Goal: Check status: Check status

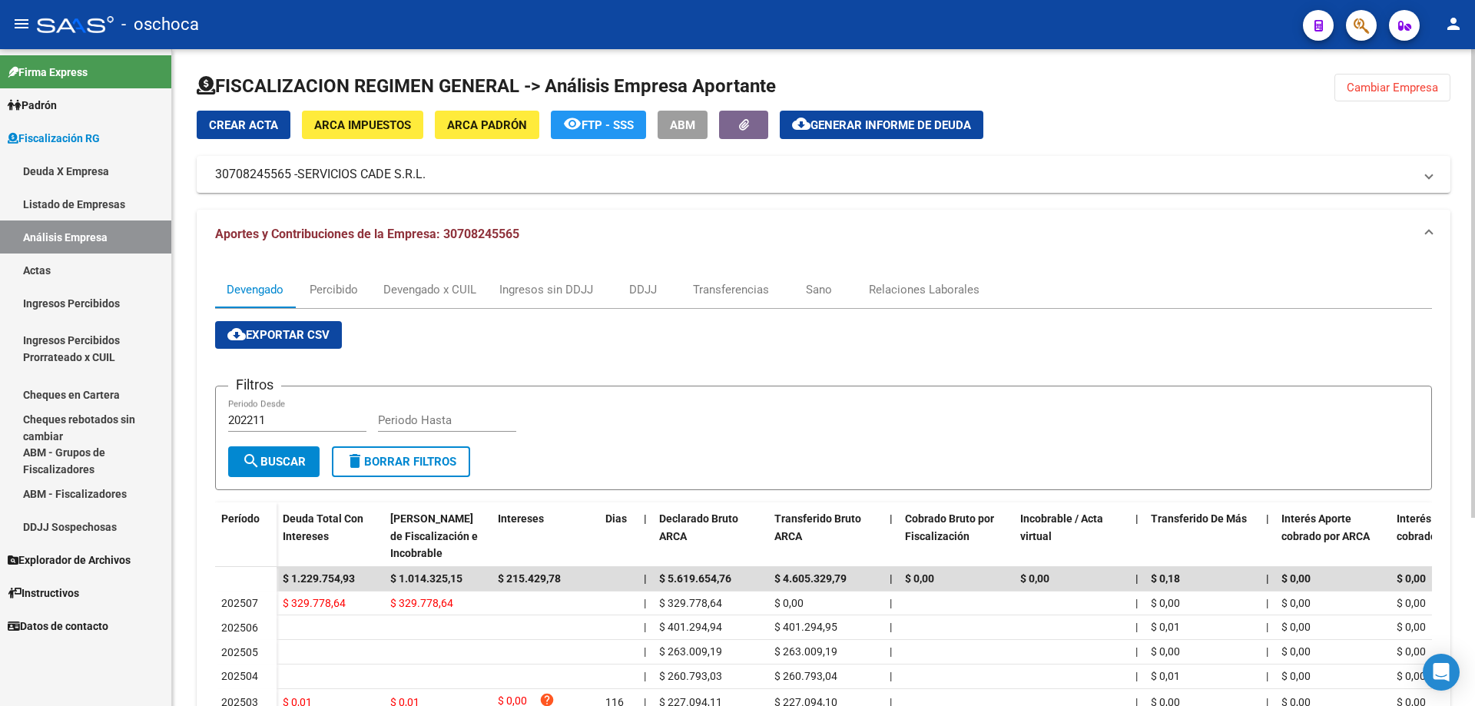
click at [1380, 88] on span "Cambiar Empresa" at bounding box center [1392, 88] width 91 height 14
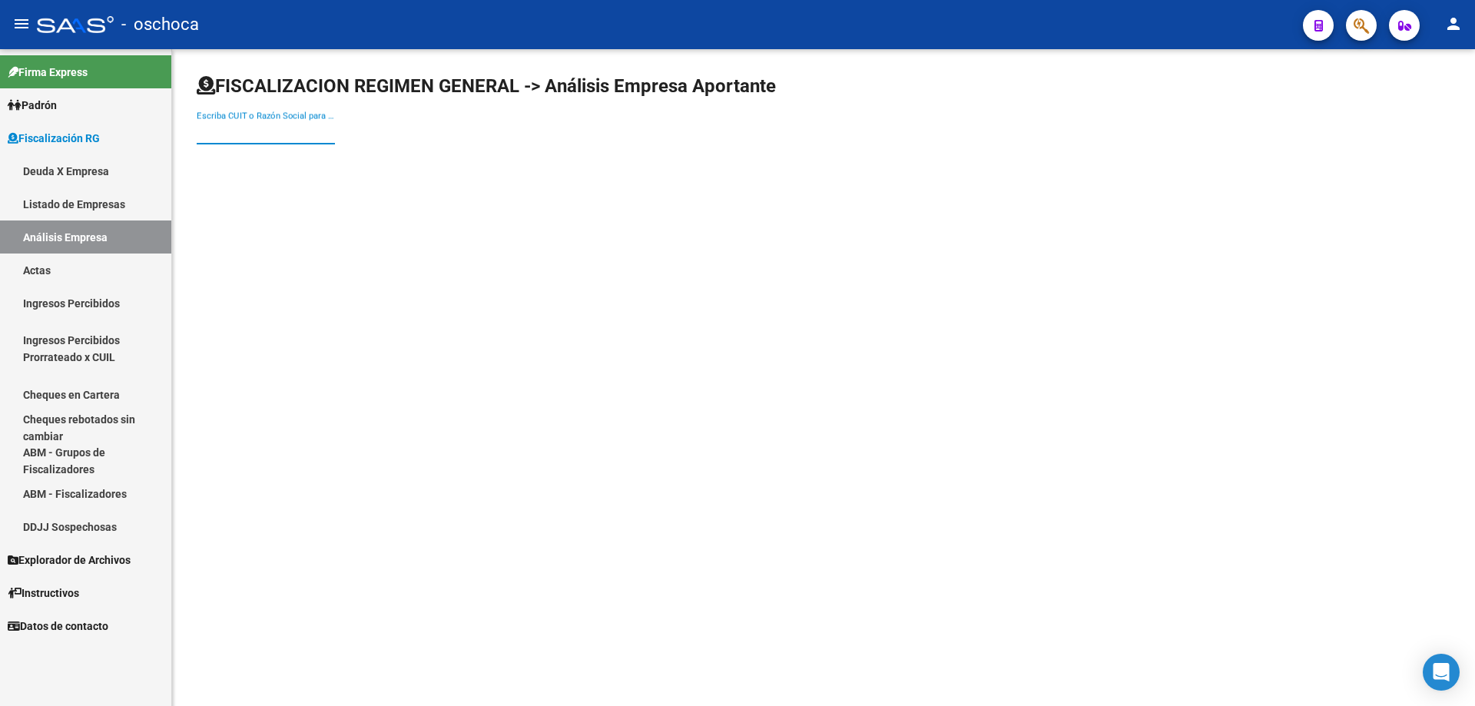
click at [206, 131] on input "Escriba CUIT o Razón Social para buscar" at bounding box center [266, 132] width 138 height 14
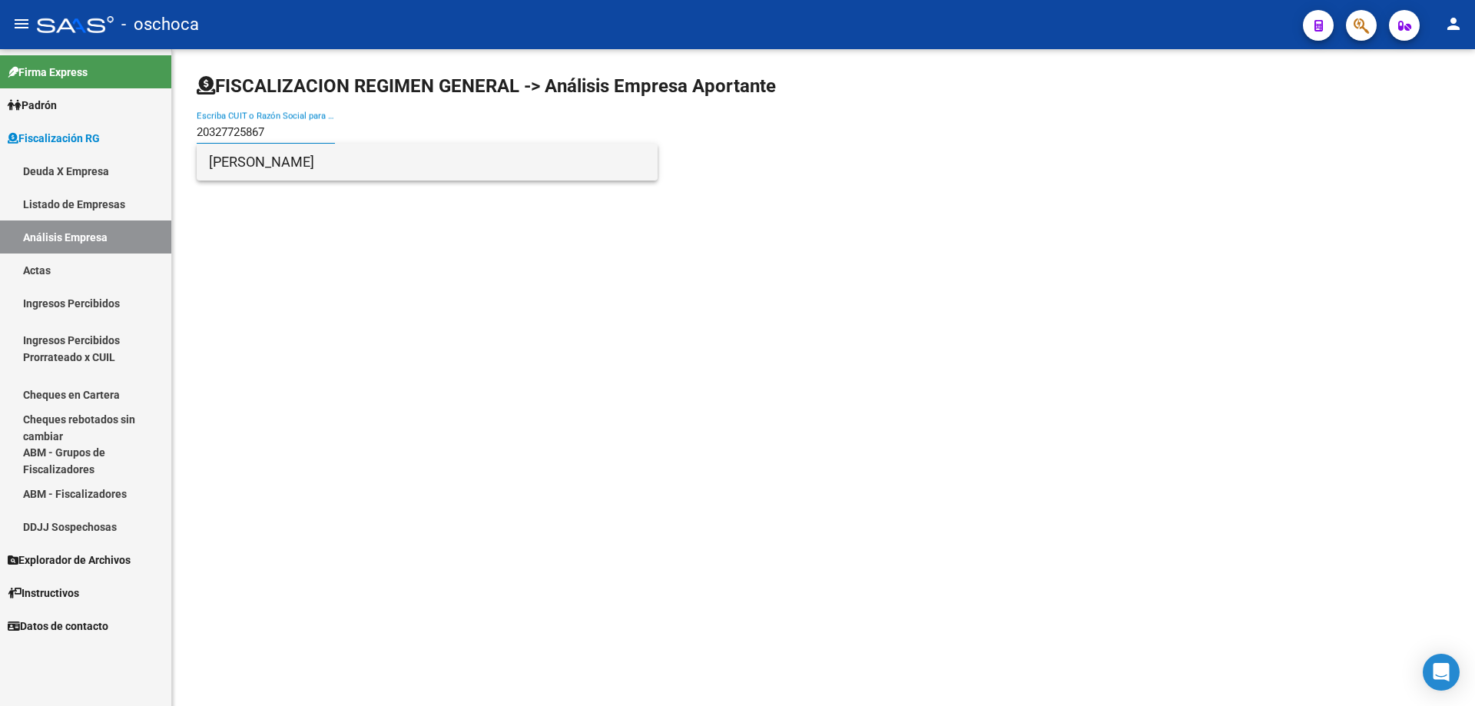
type input "20327725867"
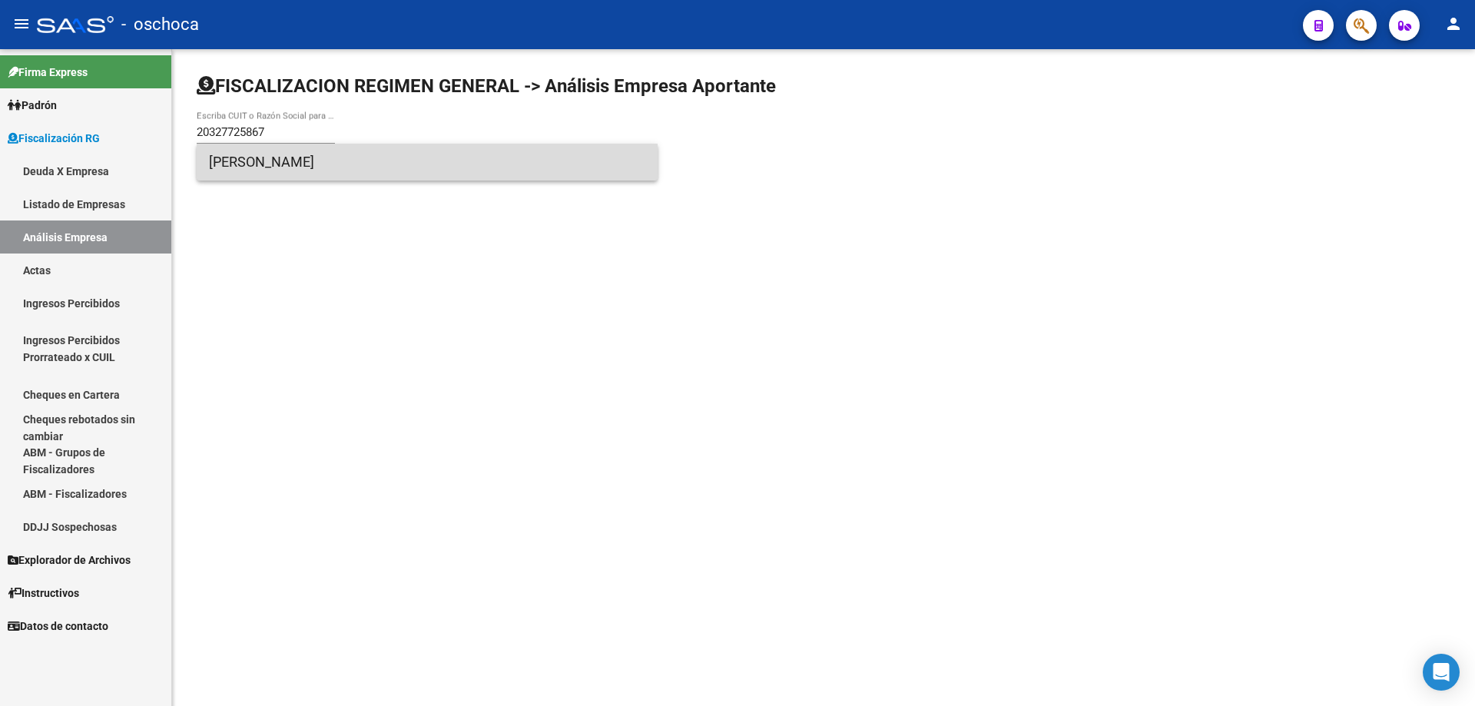
click at [228, 164] on span "[PERSON_NAME]" at bounding box center [427, 162] width 436 height 37
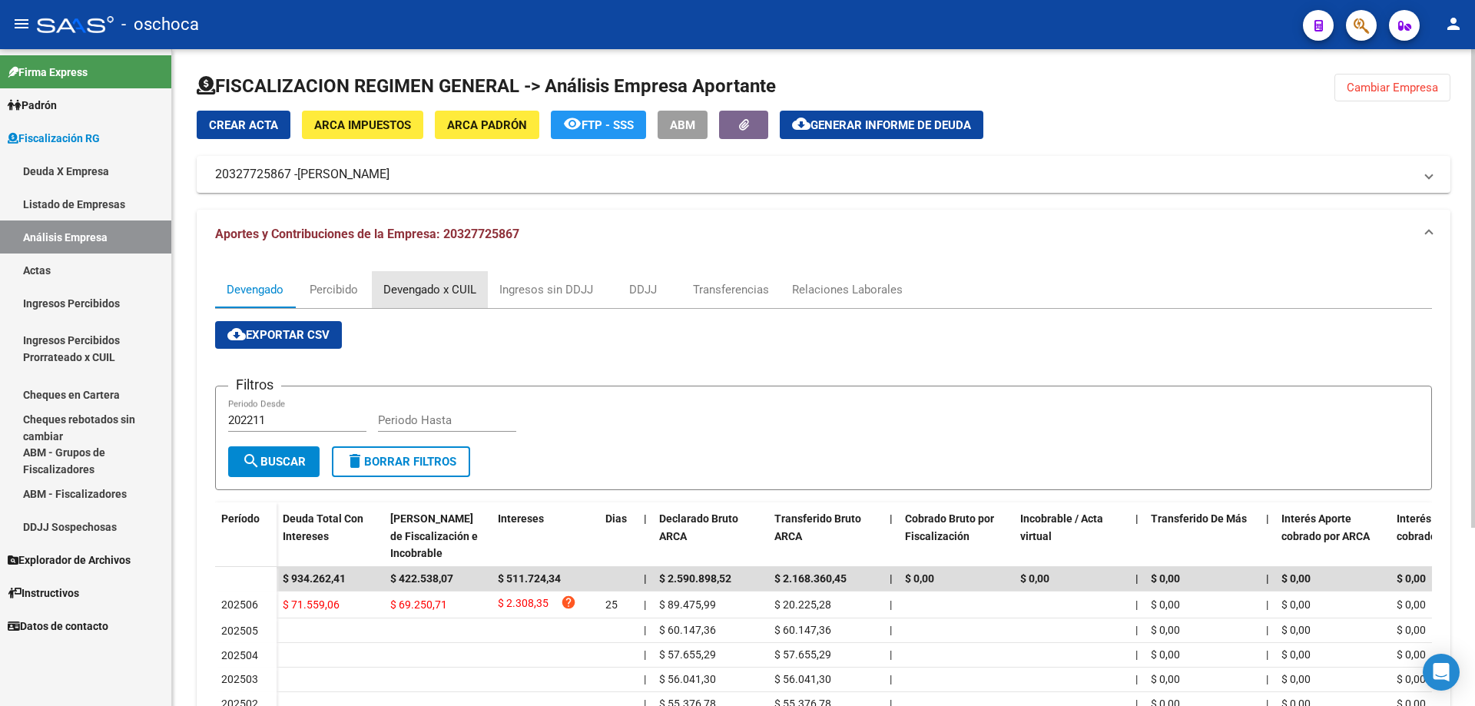
click at [443, 290] on div "Devengado x CUIL" at bounding box center [429, 289] width 93 height 17
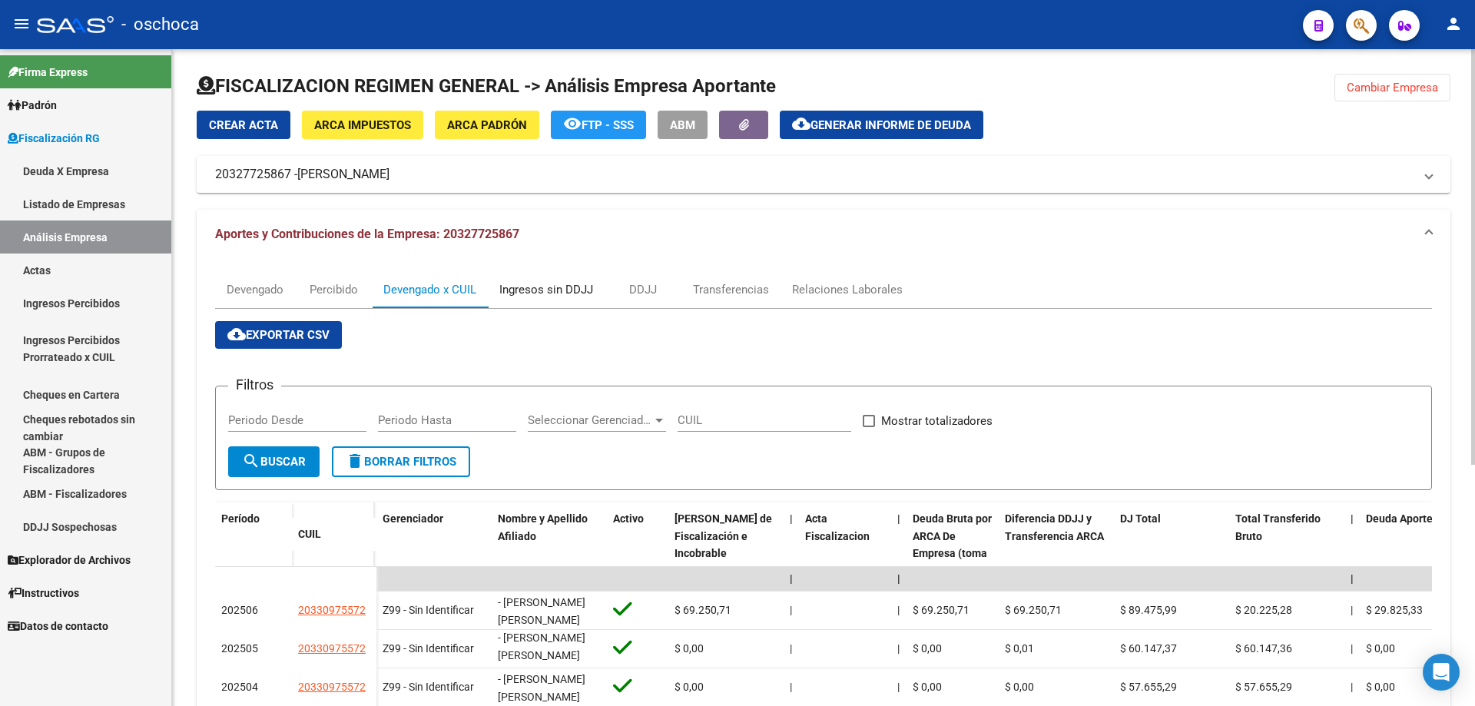
click at [553, 287] on div "Ingresos sin DDJJ" at bounding box center [546, 289] width 94 height 17
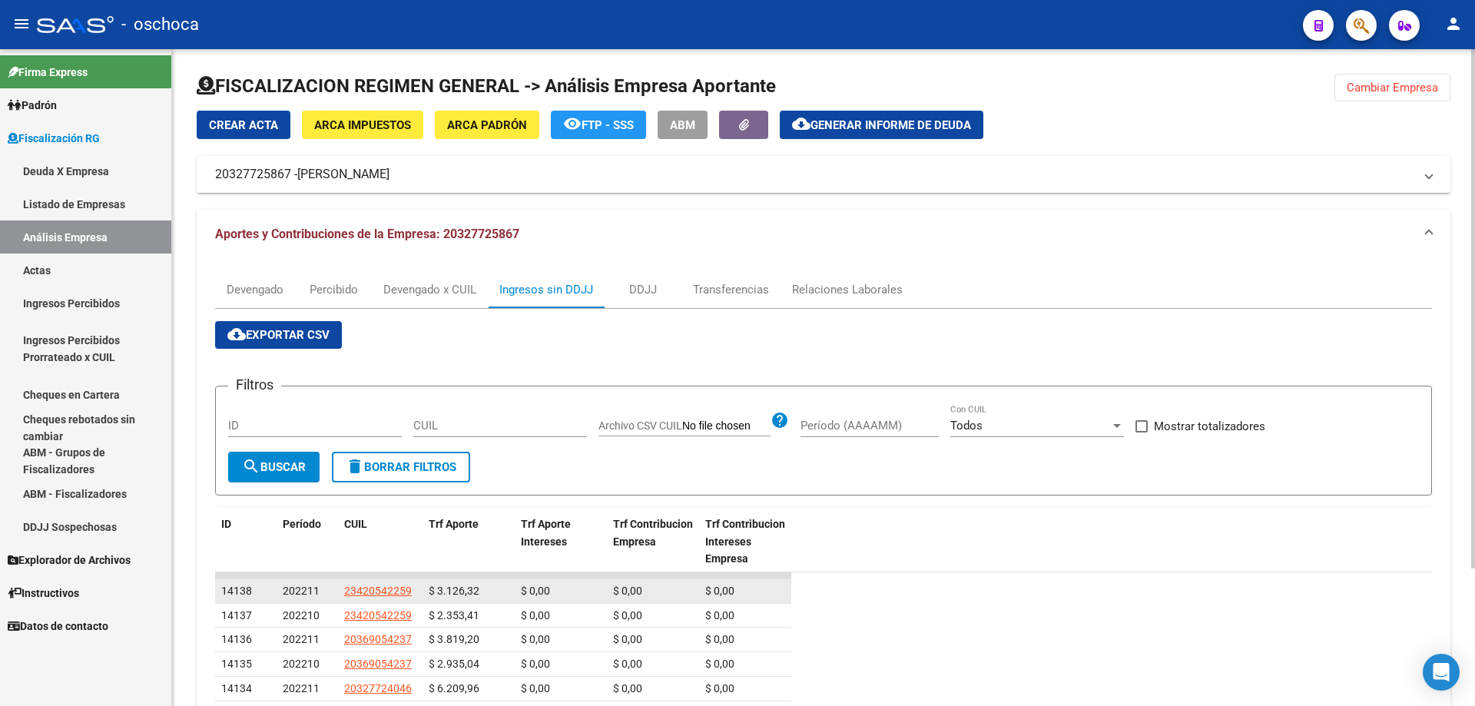
scroll to position [77, 0]
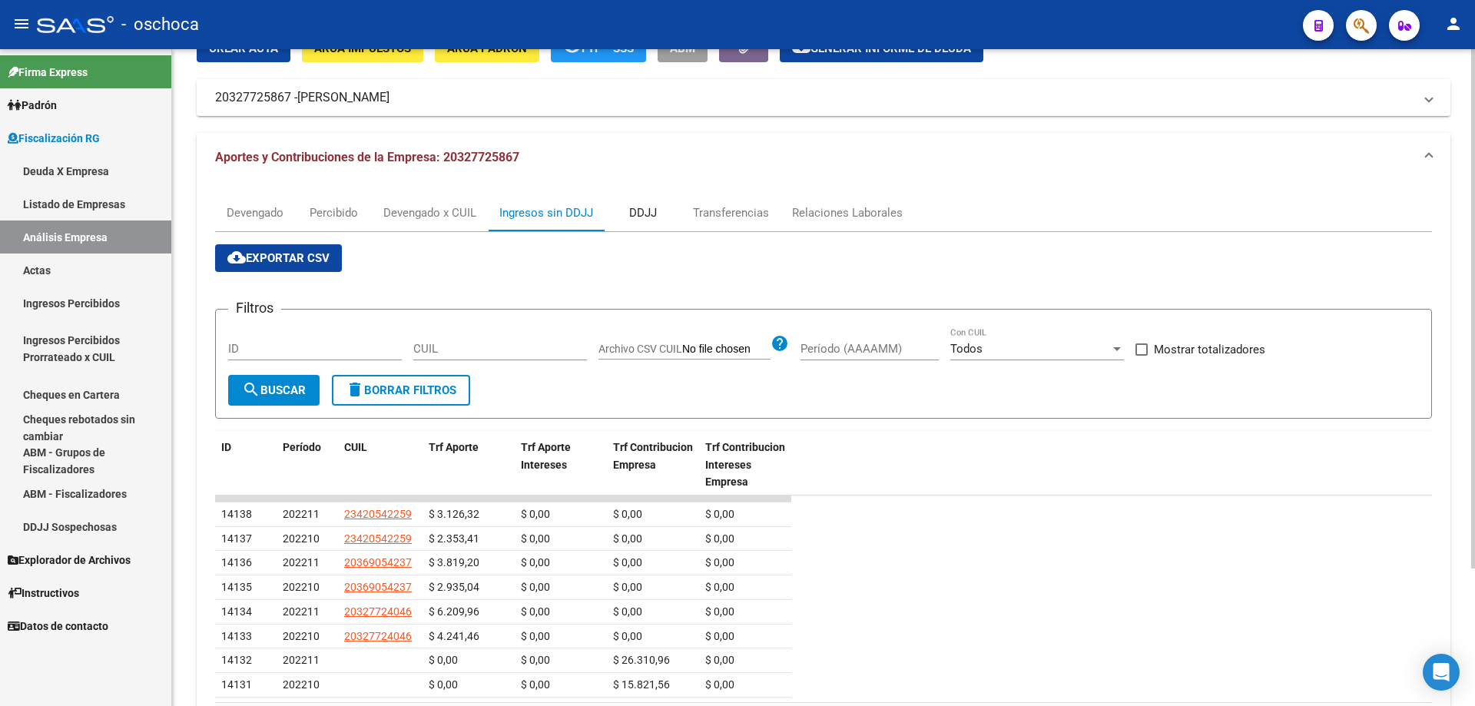
click at [632, 211] on div "DDJJ" at bounding box center [643, 212] width 28 height 17
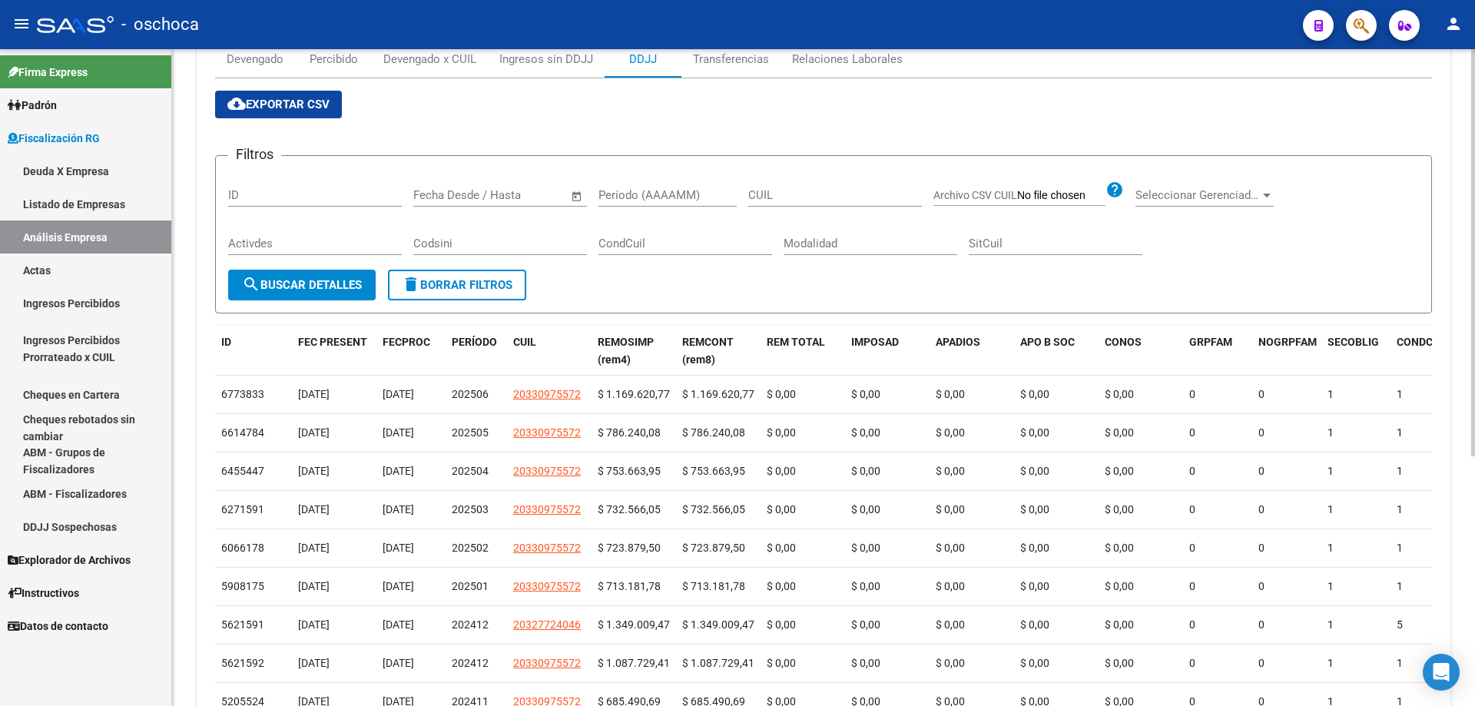
scroll to position [0, 0]
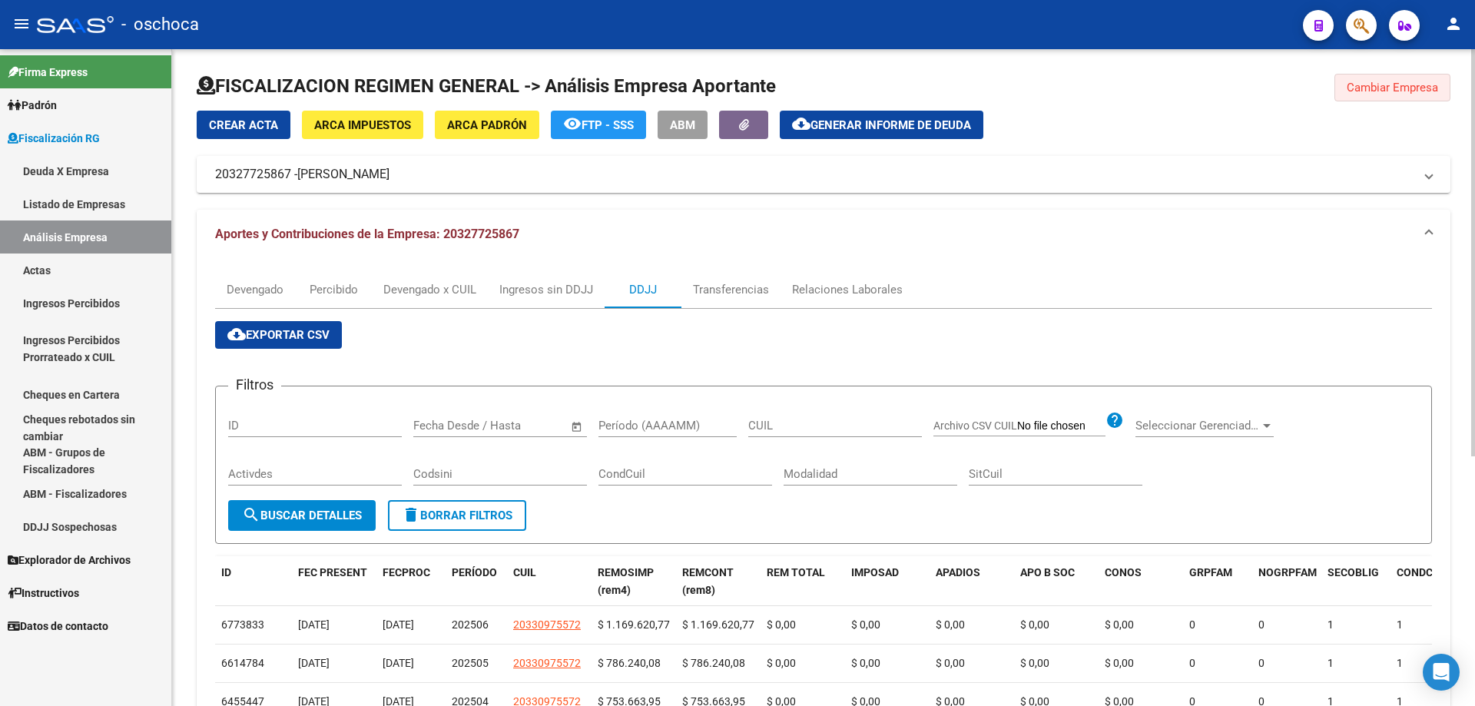
click at [1404, 96] on button "Cambiar Empresa" at bounding box center [1392, 88] width 116 height 28
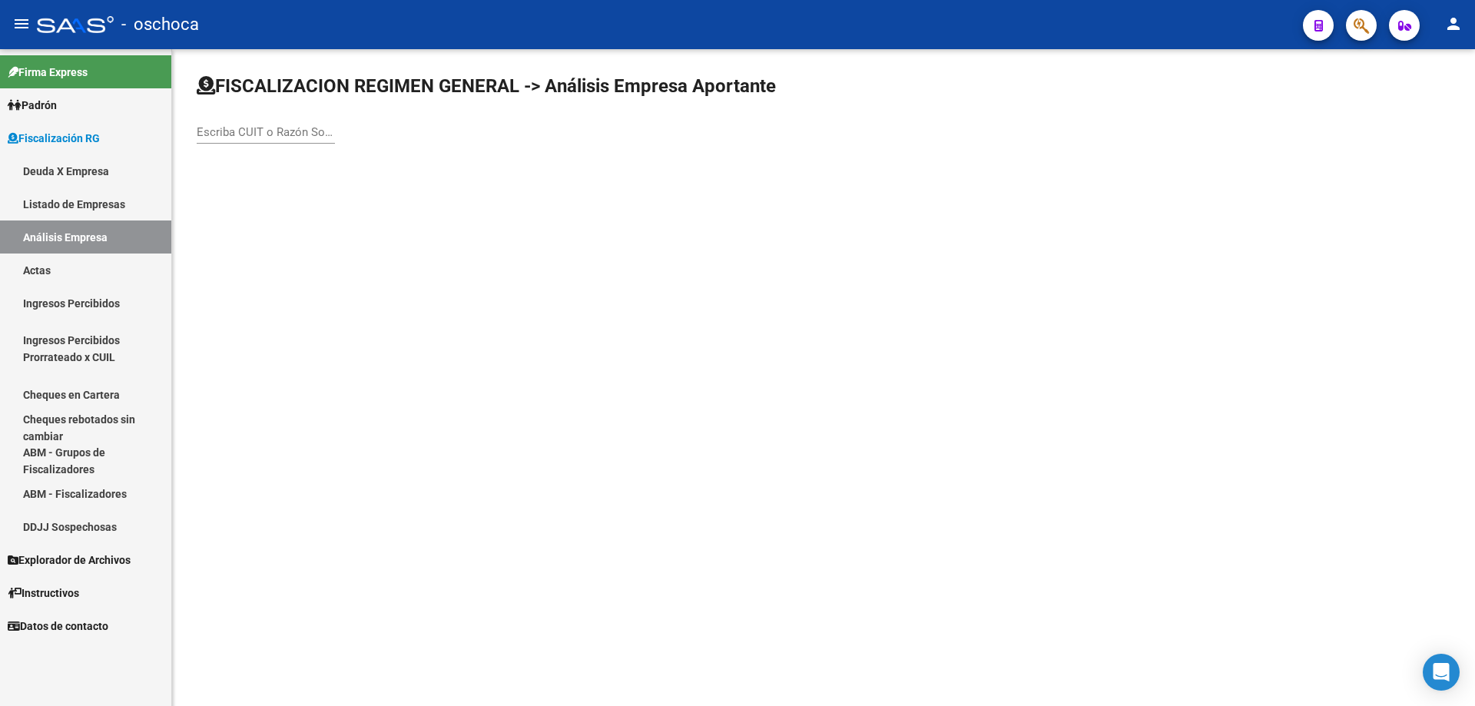
drag, startPoint x: 207, startPoint y: 131, endPoint x: 301, endPoint y: 184, distance: 108.0
click at [209, 131] on input "Escriba CUIT o Razón Social para buscar" at bounding box center [266, 132] width 138 height 14
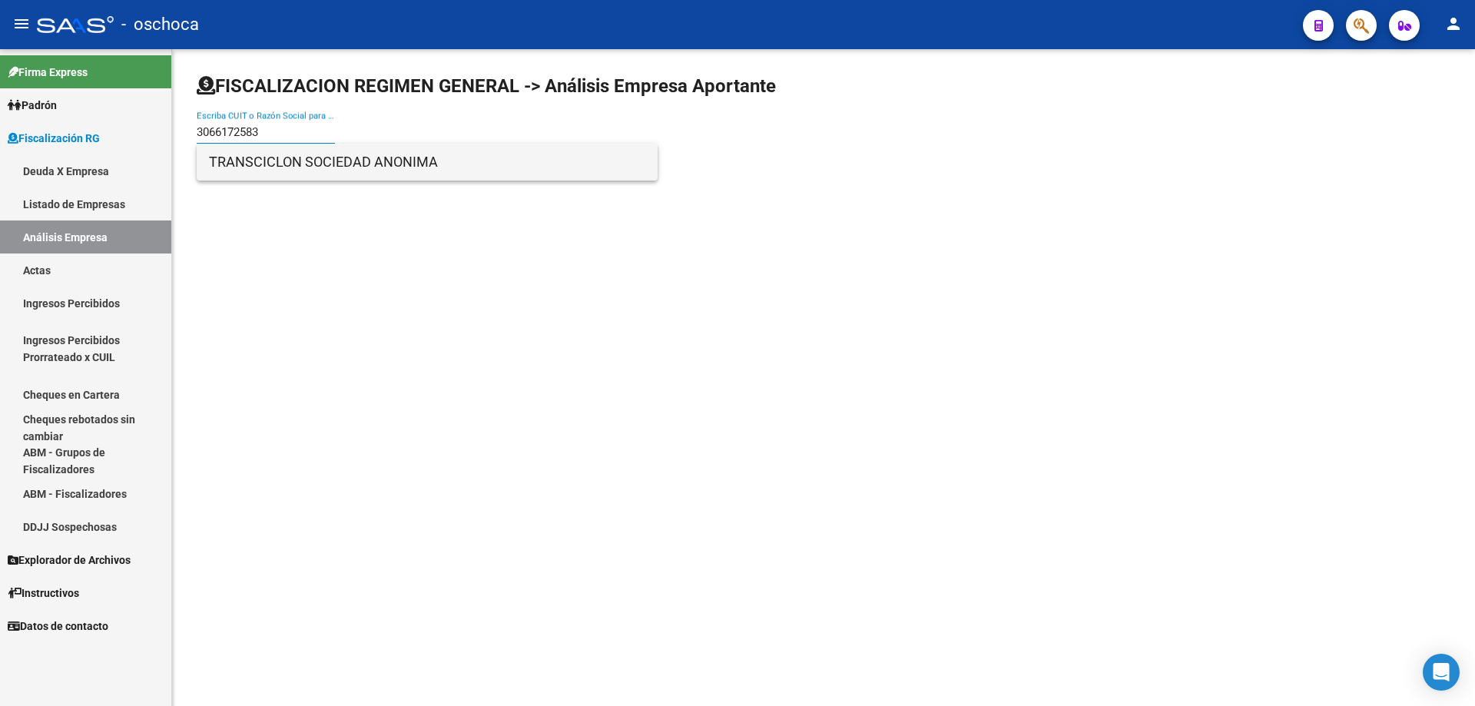
type input "3066172583"
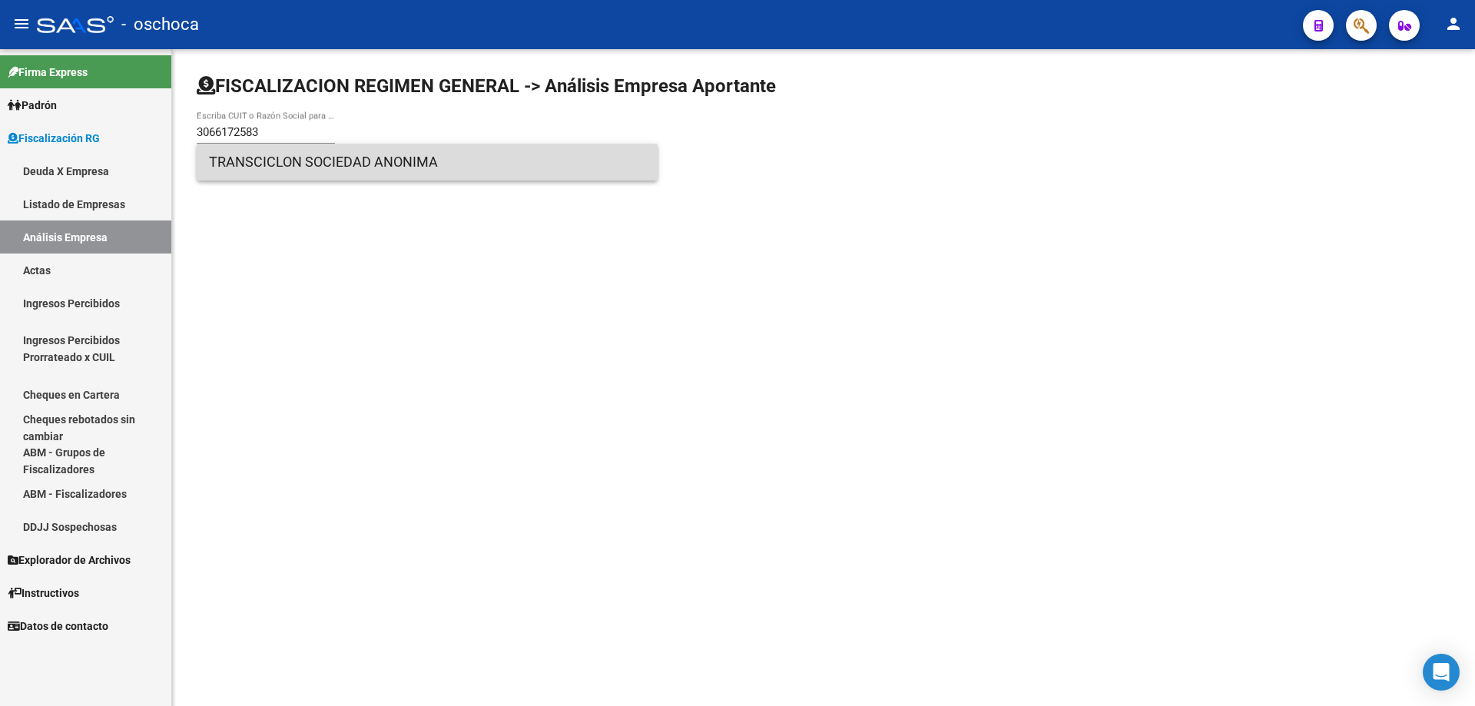
click at [309, 172] on span "TRANSCICLON SOCIEDAD ANONIMA" at bounding box center [427, 162] width 436 height 37
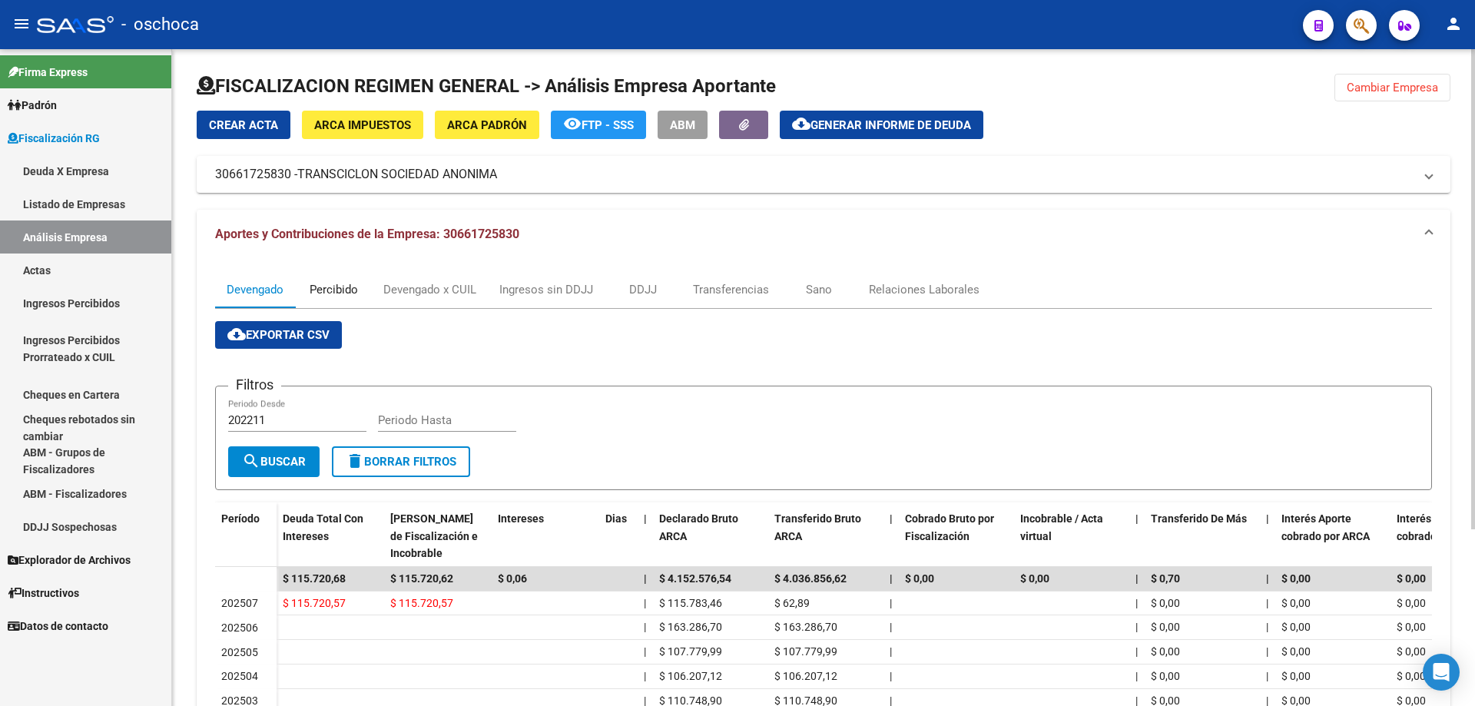
click at [338, 289] on div "Percibido" at bounding box center [334, 289] width 48 height 17
